Goal: Find specific page/section: Find specific page/section

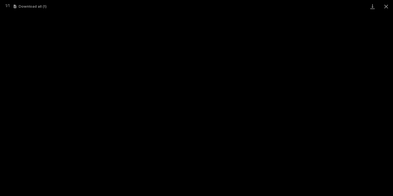
scroll to position [22, 0]
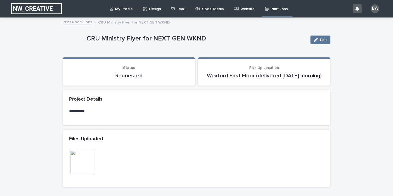
click at [275, 8] on p "Print Jobs" at bounding box center [279, 5] width 17 height 11
